Goal: Book appointment/travel/reservation

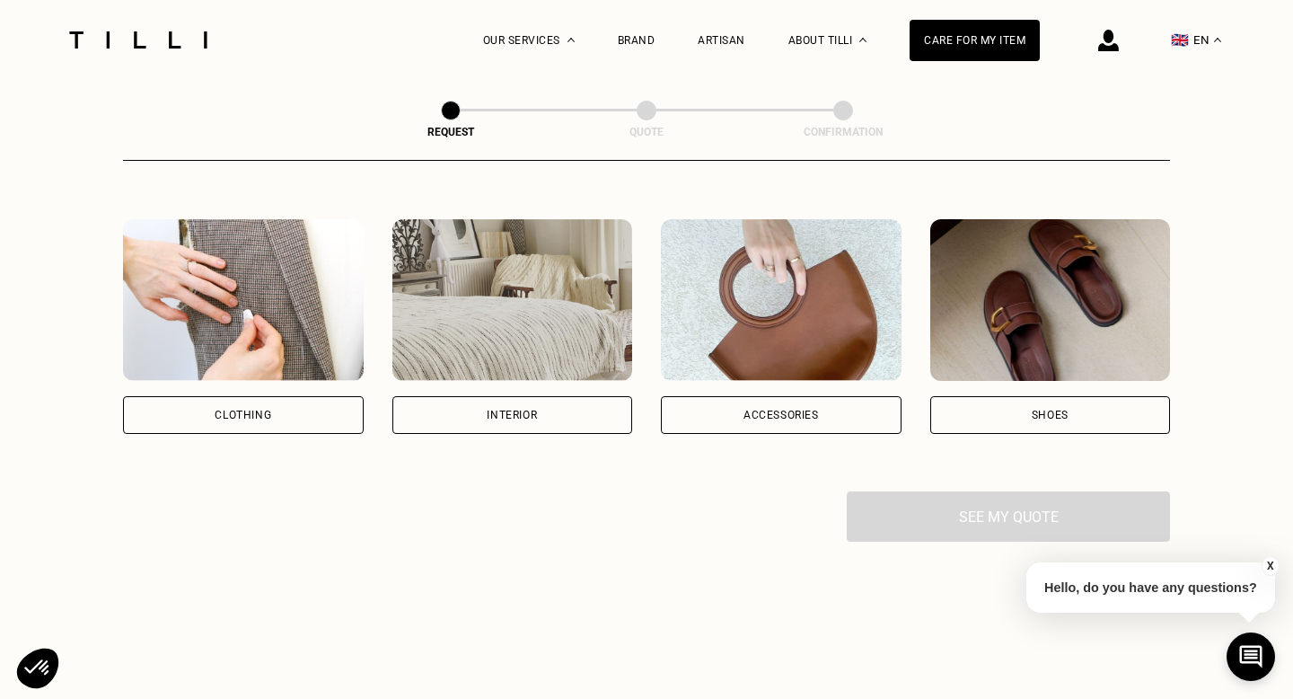
scroll to position [299, 0]
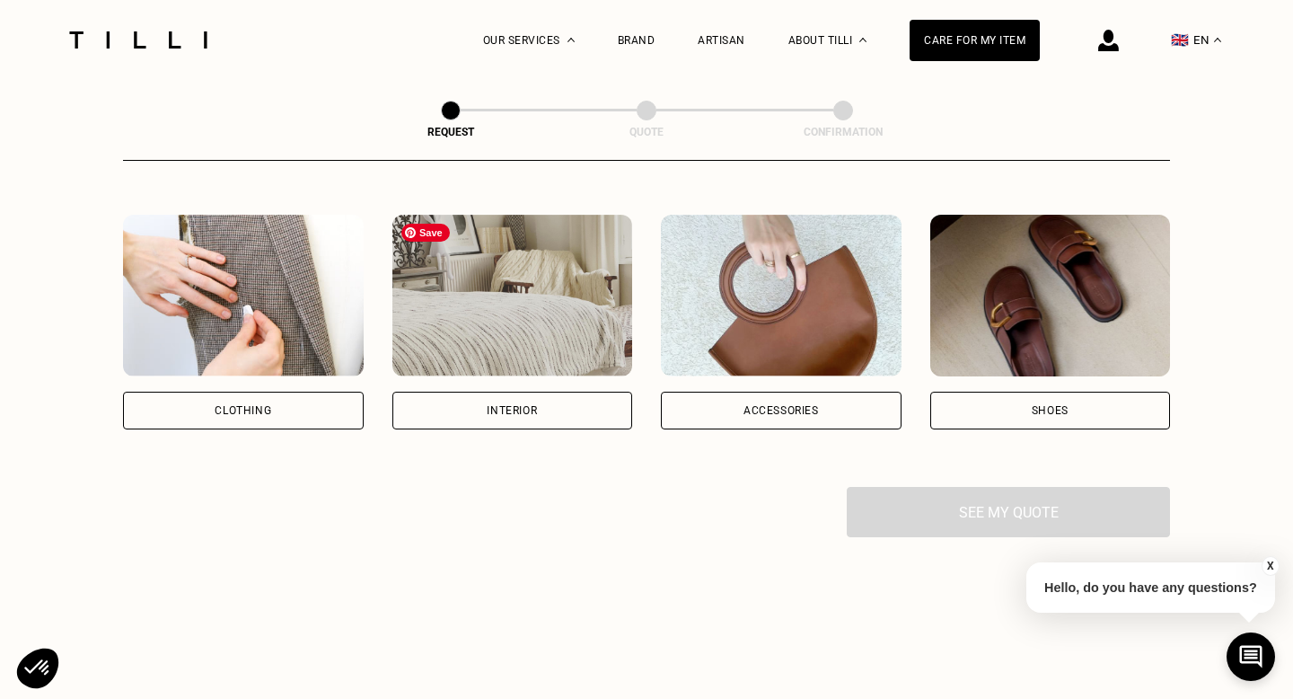
click at [541, 344] on img at bounding box center [512, 296] width 241 height 162
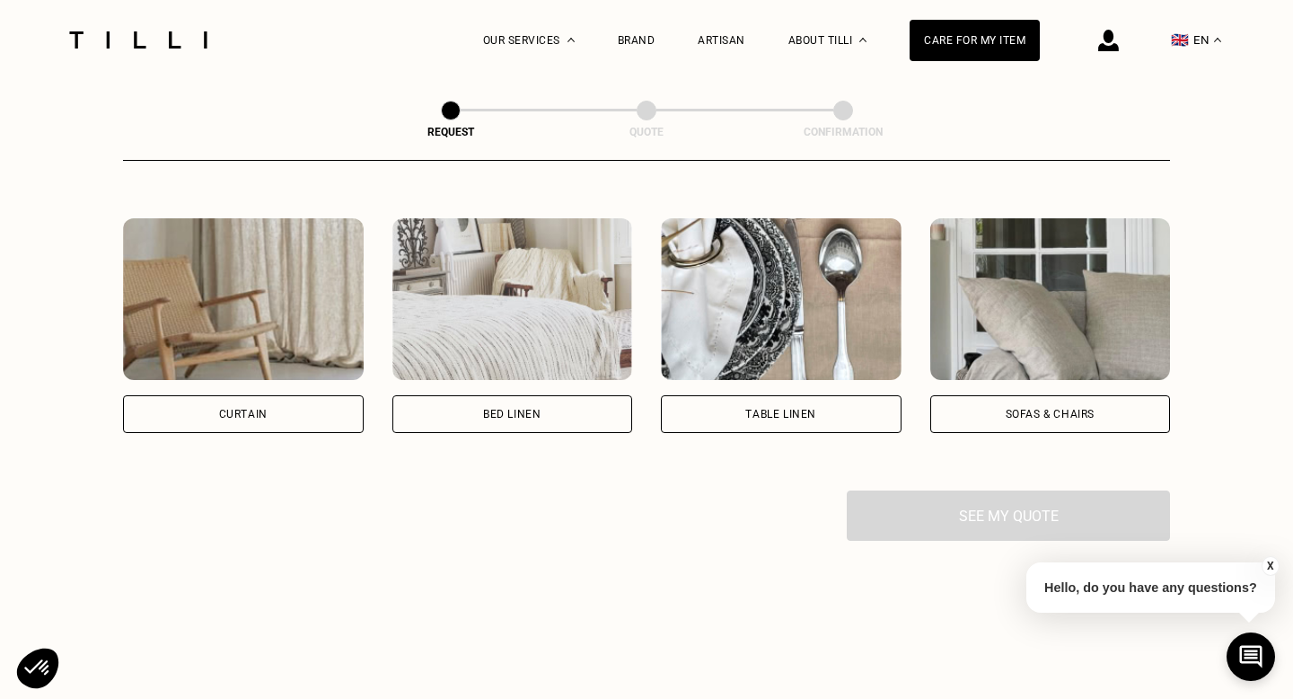
scroll to position [785, 0]
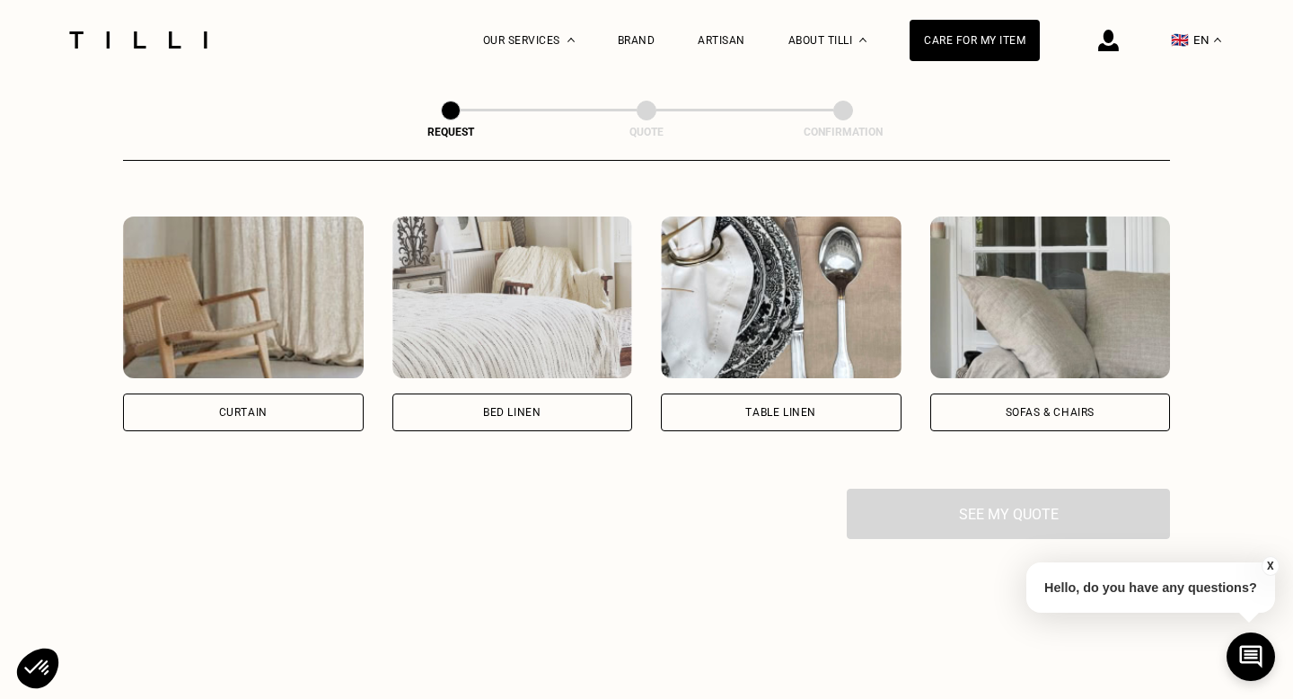
click at [308, 389] on div "Curtain" at bounding box center [243, 323] width 241 height 215
select select "FR"
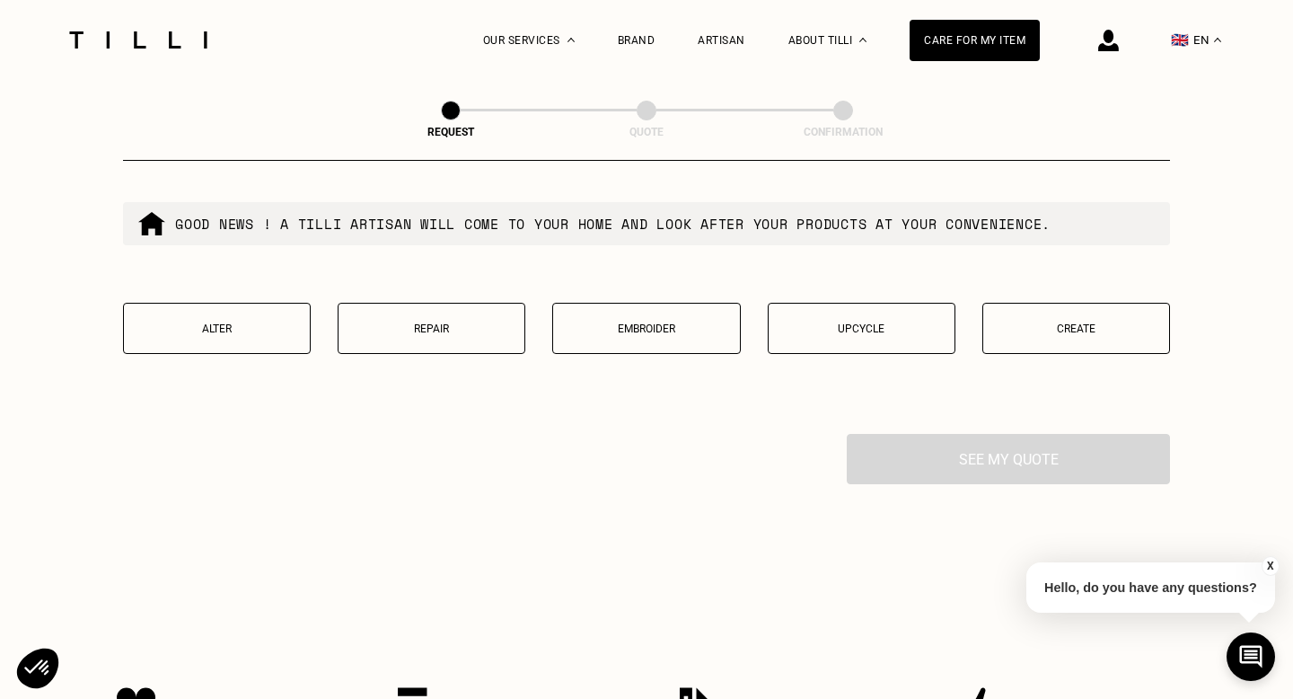
scroll to position [1733, 0]
click at [1099, 339] on button "Create" at bounding box center [1076, 325] width 188 height 51
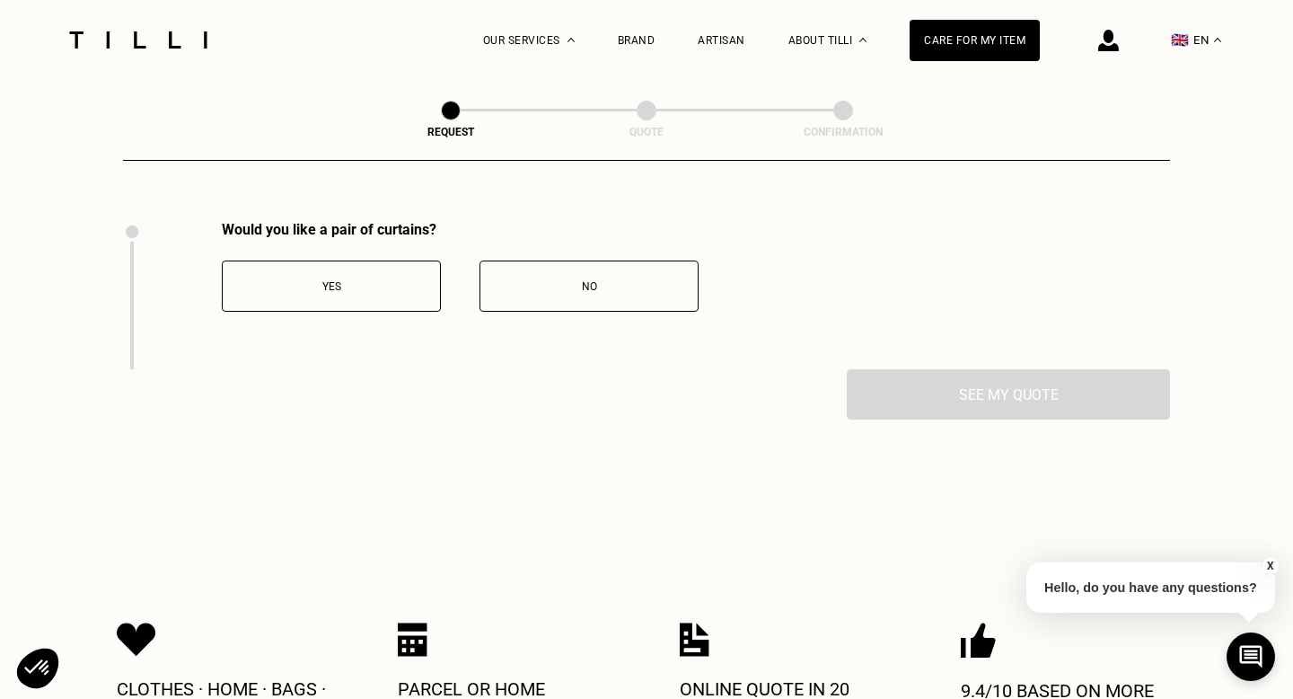
scroll to position [1964, 0]
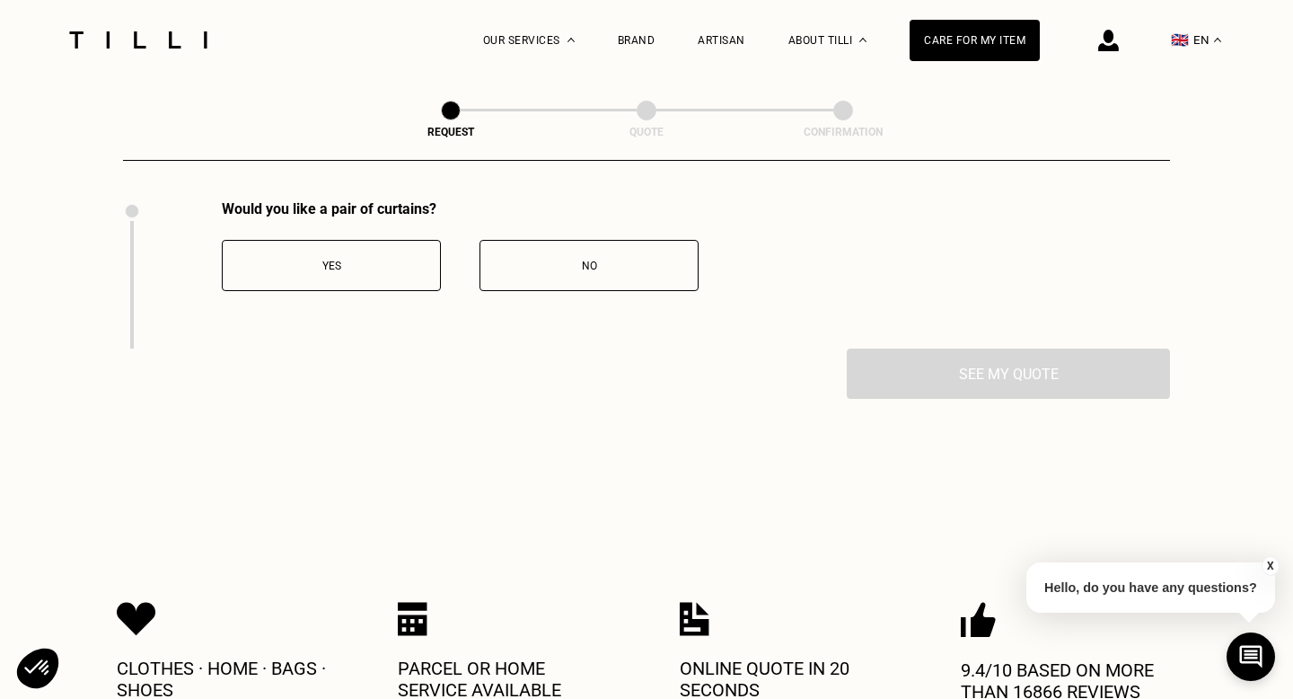
click at [366, 267] on div "Yes" at bounding box center [331, 265] width 199 height 13
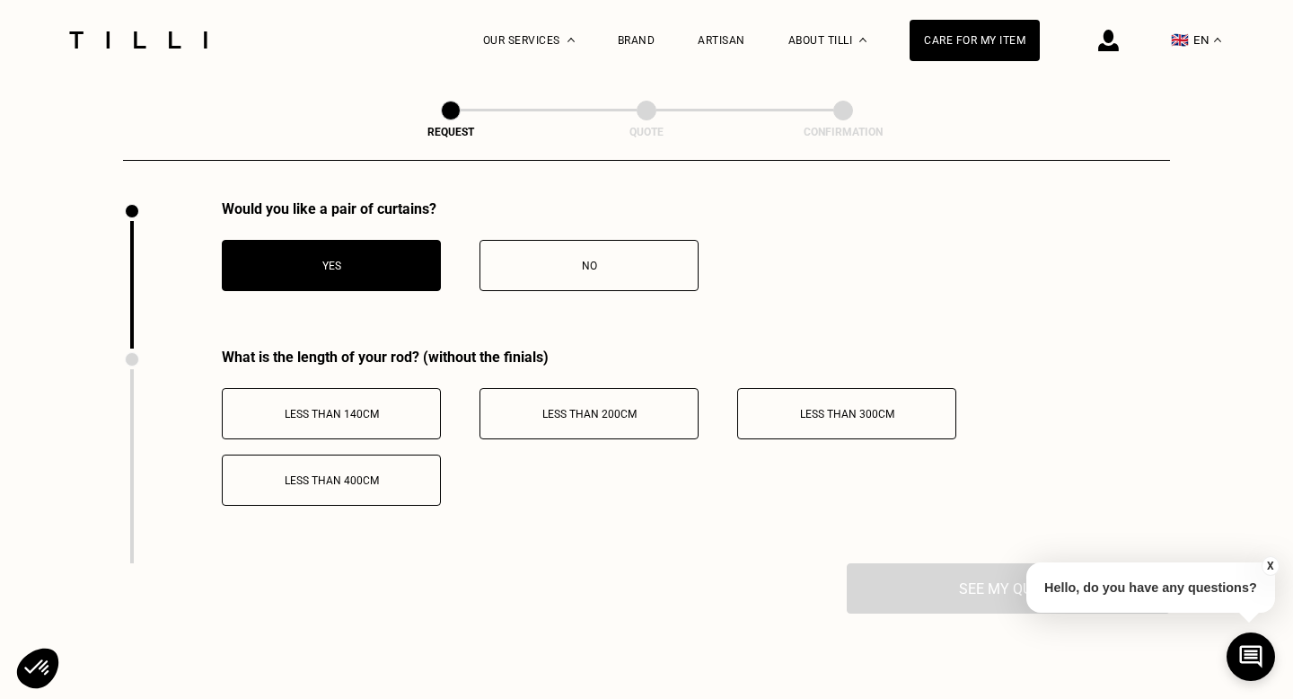
click at [857, 405] on button "Less than 300cm" at bounding box center [846, 413] width 219 height 51
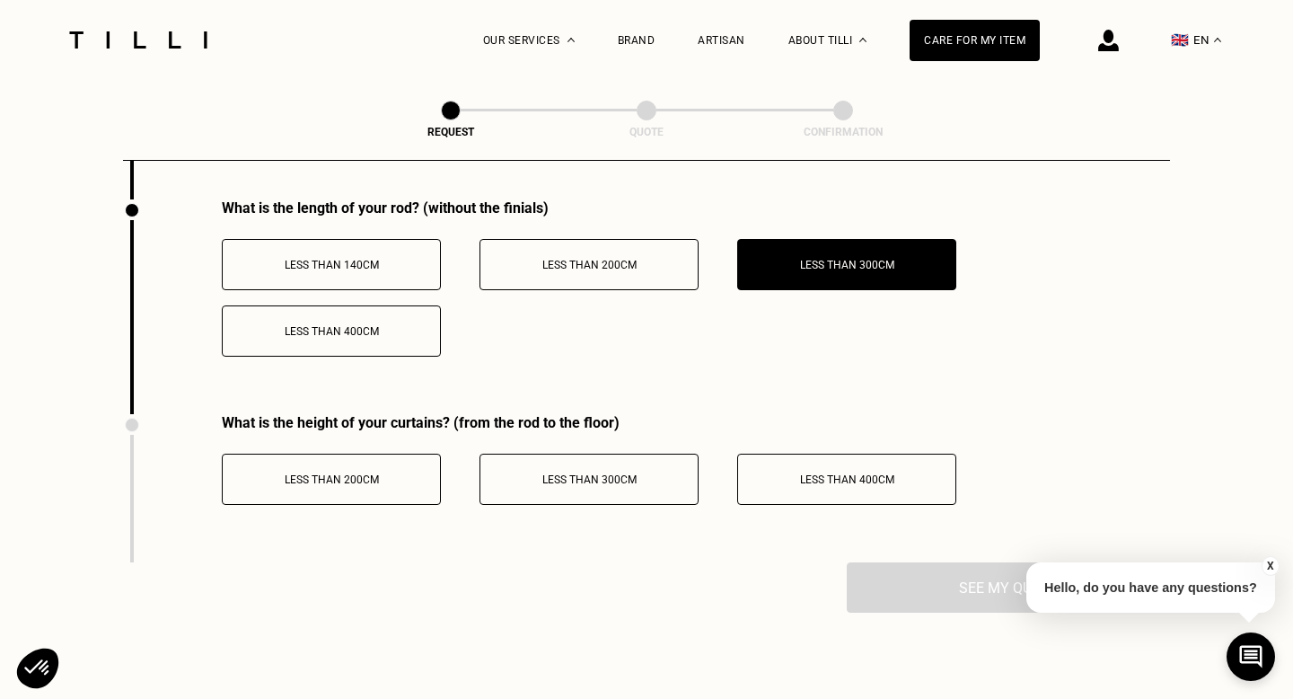
scroll to position [2115, 0]
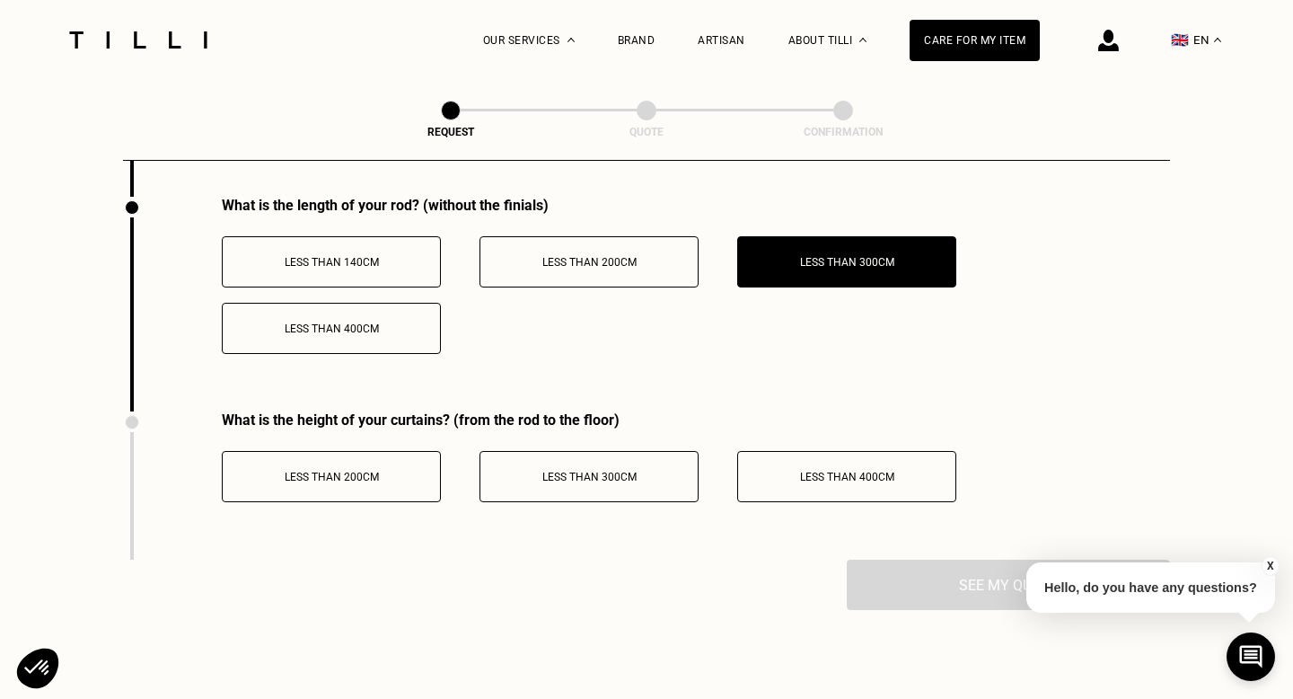
click at [646, 480] on div "Less than 300cm" at bounding box center [588, 476] width 199 height 13
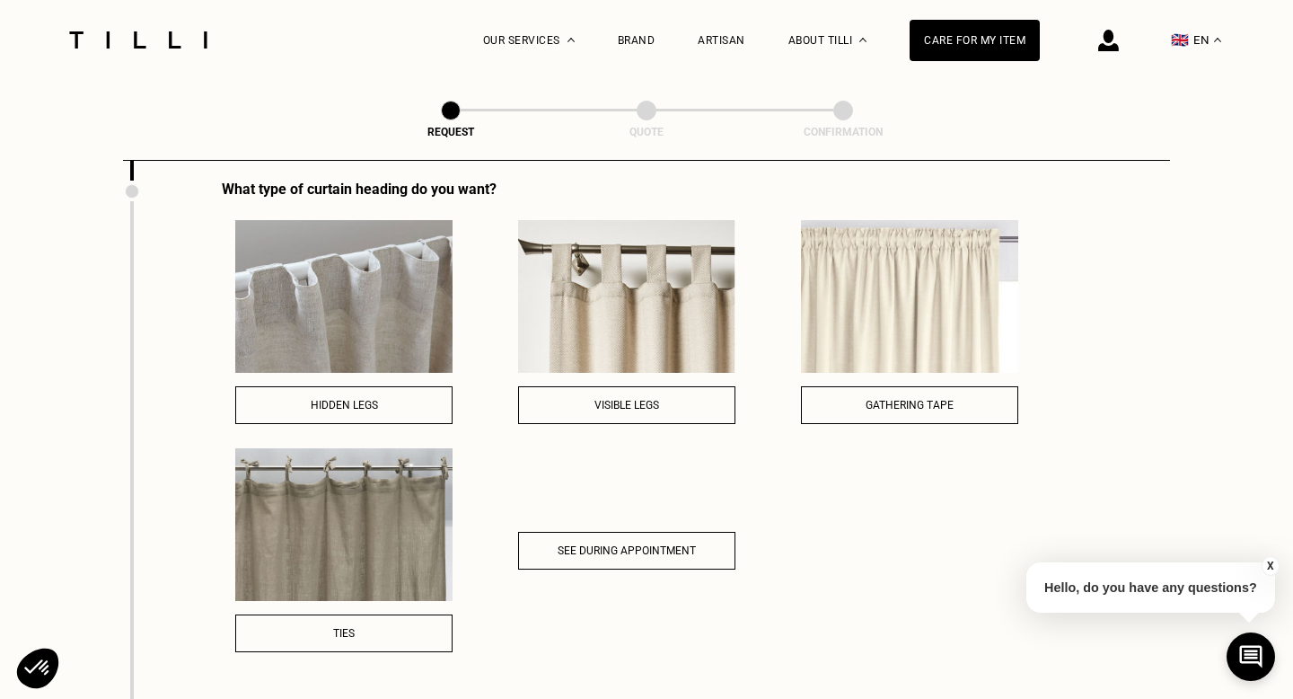
scroll to position [2517, 0]
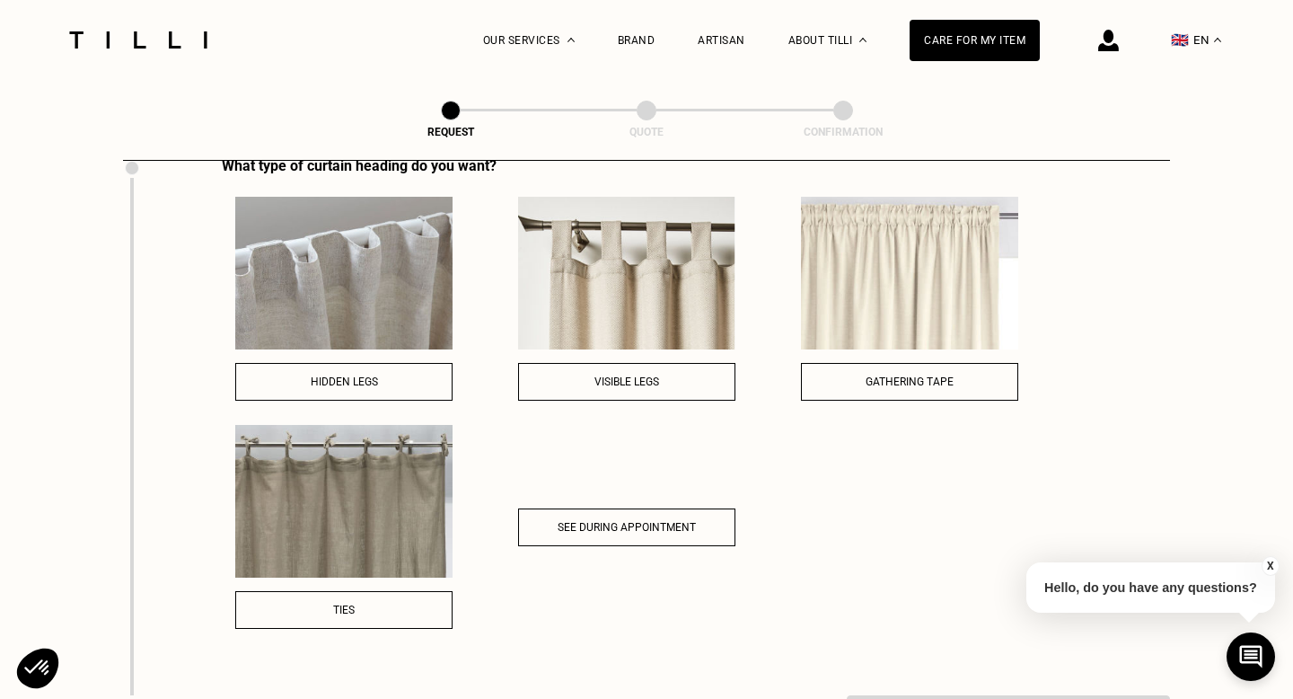
click at [369, 391] on button "Hidden legs" at bounding box center [343, 382] width 217 height 38
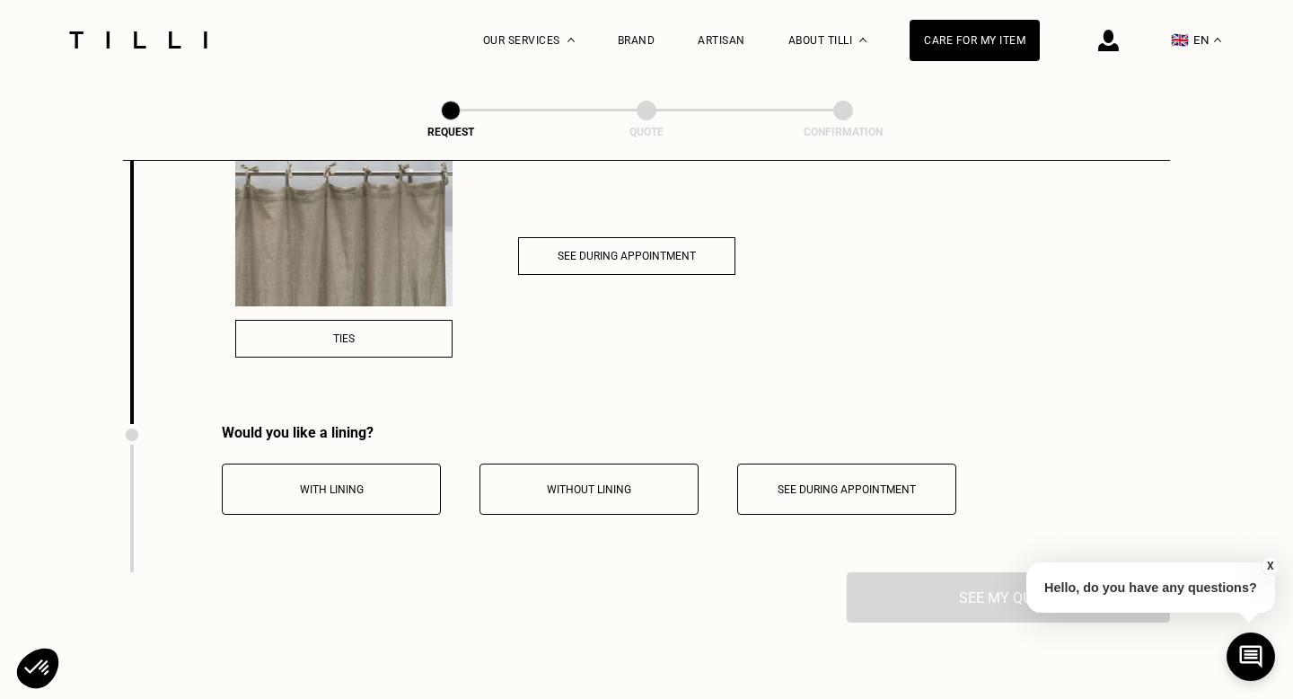
scroll to position [2790, 0]
click at [347, 482] on span "With lining" at bounding box center [332, 487] width 64 height 13
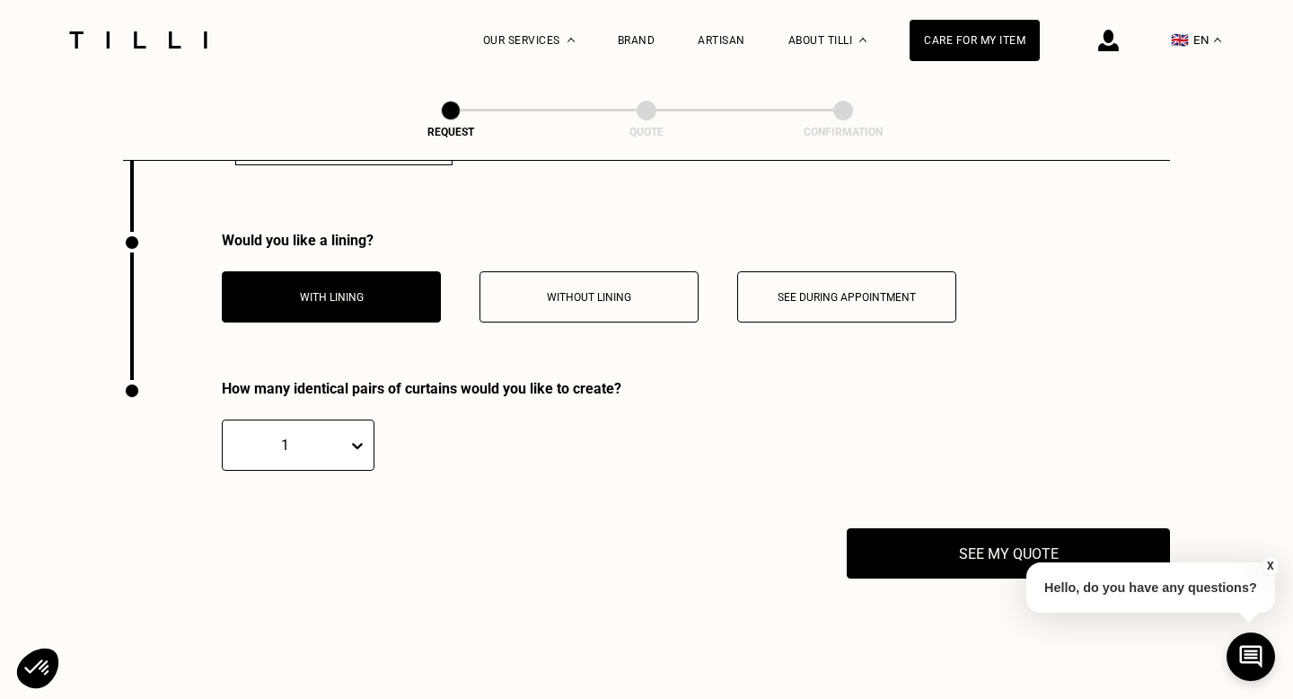
scroll to position [2980, 0]
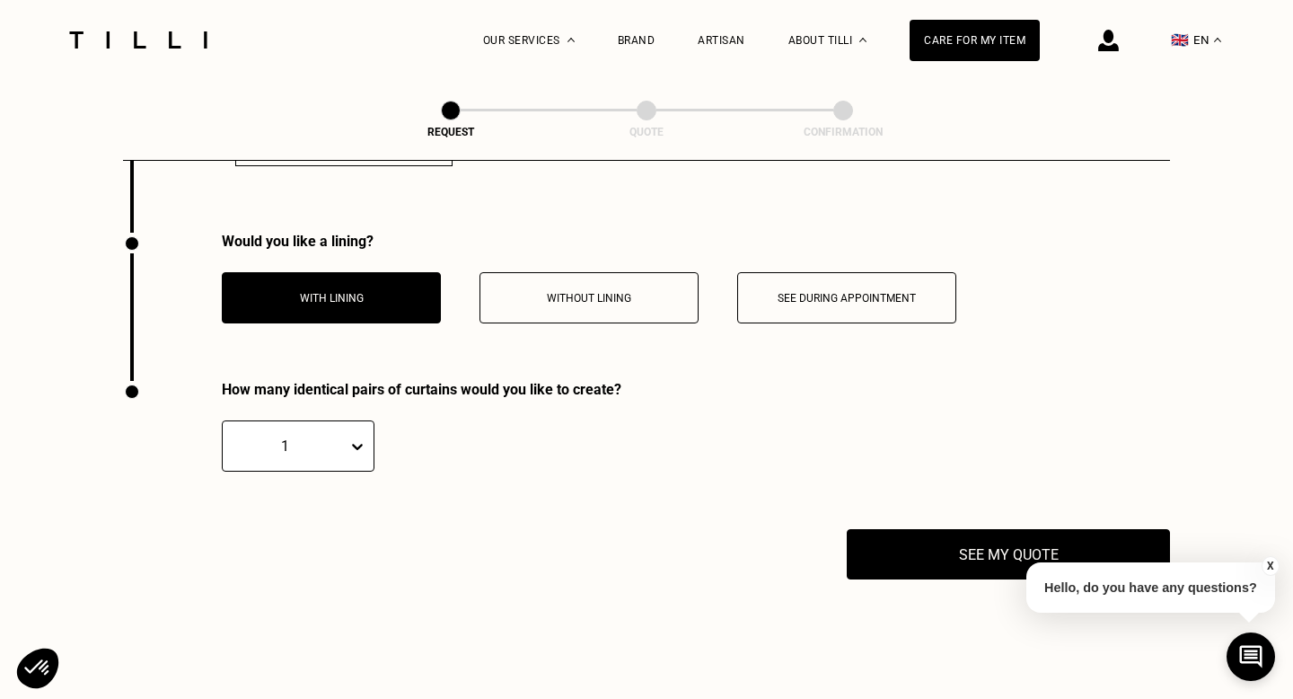
click at [360, 450] on div at bounding box center [360, 446] width 25 height 32
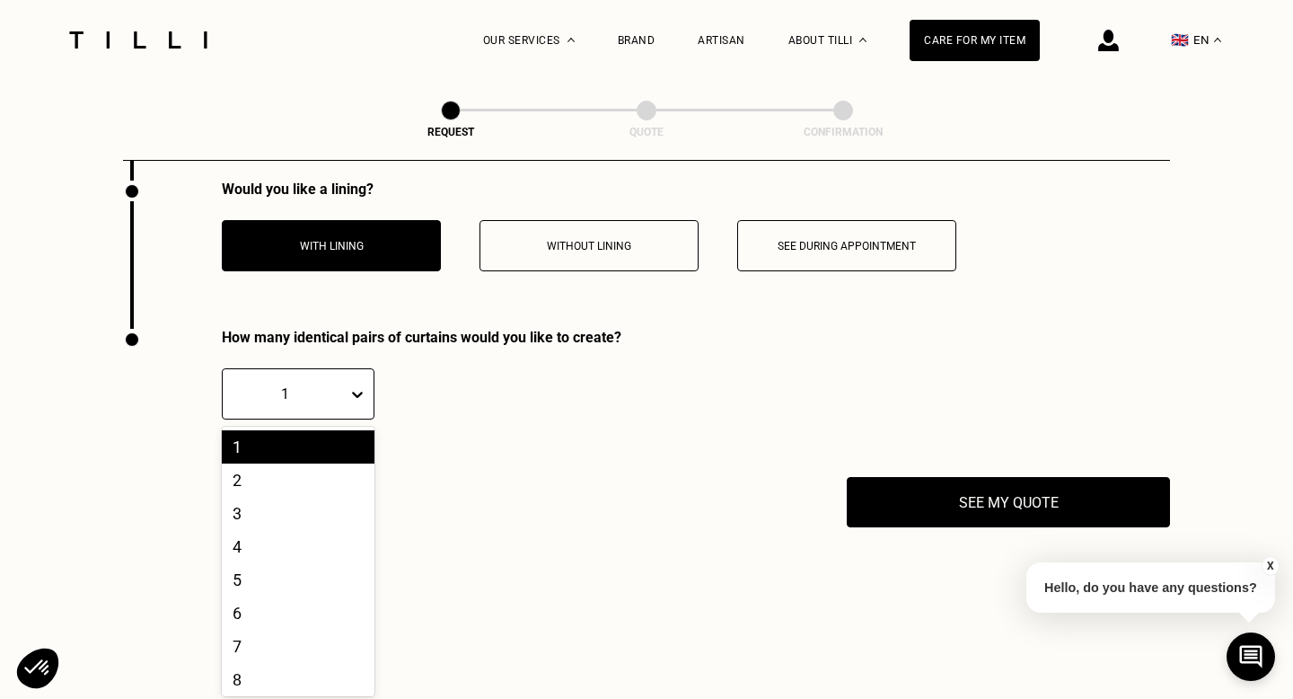
scroll to position [3037, 0]
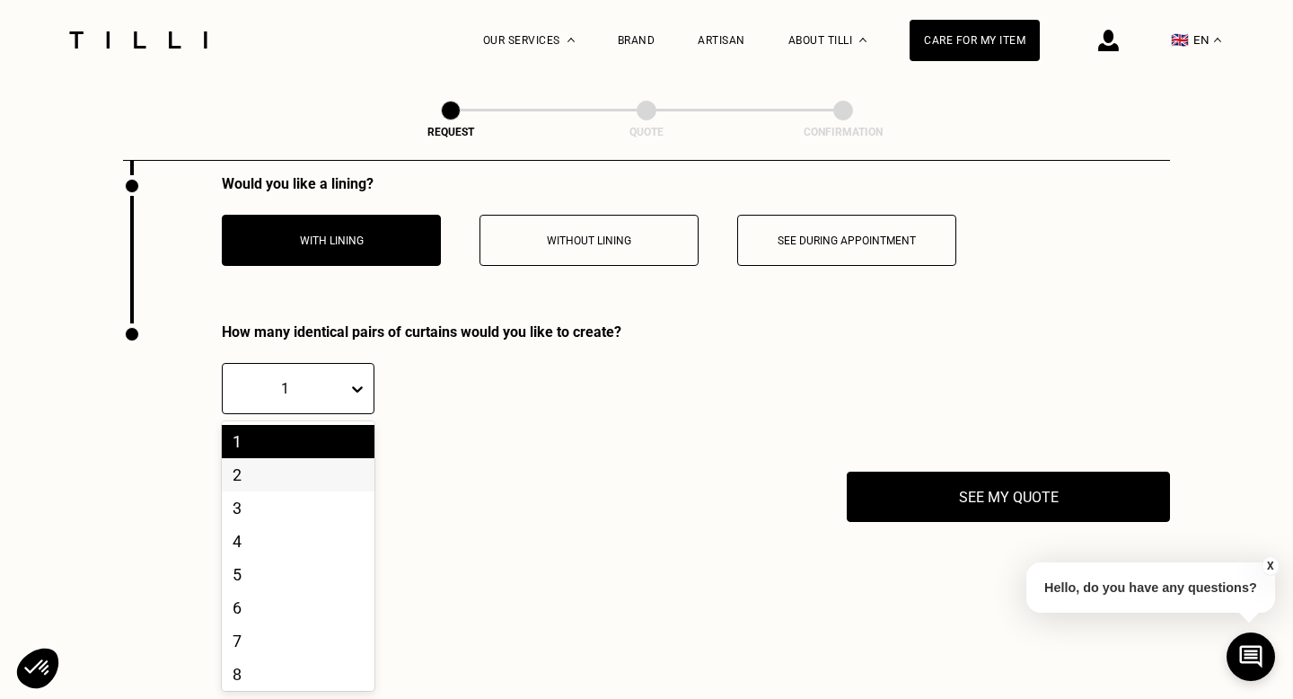
click at [352, 474] on div "2" at bounding box center [298, 474] width 153 height 33
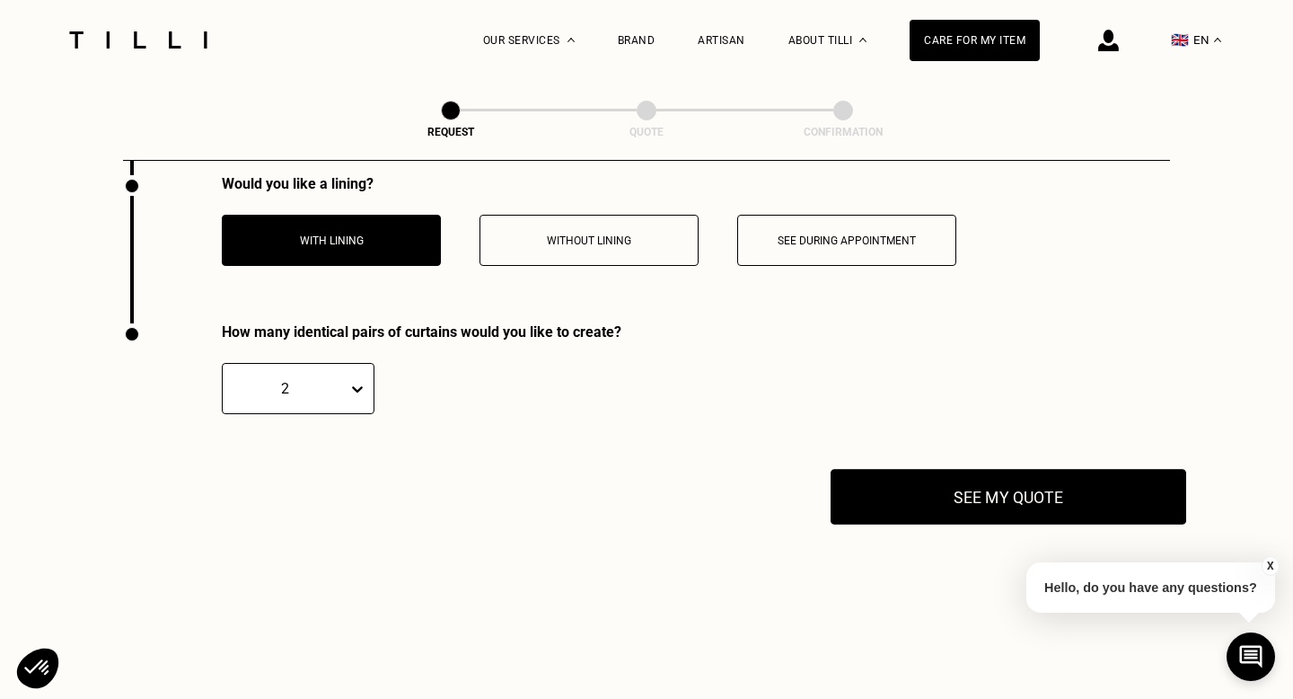
click at [1031, 516] on button "See my quote" at bounding box center [1008, 497] width 356 height 56
